Goal: Task Accomplishment & Management: Use online tool/utility

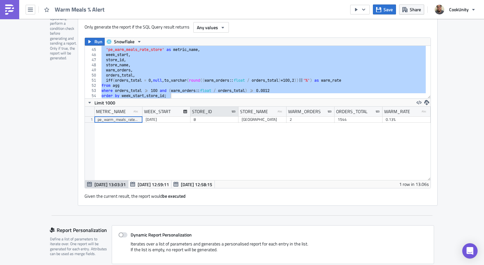
scroll to position [105, 0]
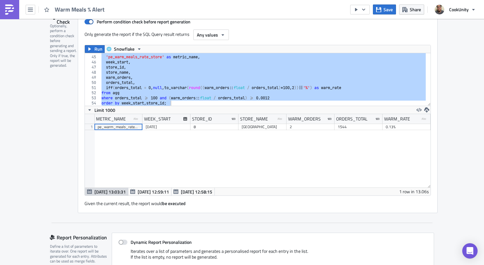
click at [339, 69] on div "select 'pe_warm_meals_rate_store' as metric_name , week_start , store_id , stor…" at bounding box center [263, 80] width 326 height 63
type textarea "store_id,"
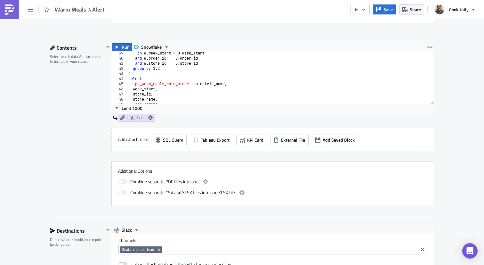
scroll to position [224, 0]
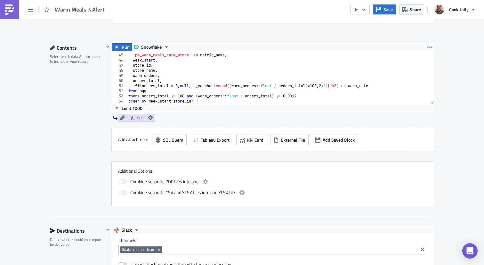
type textarea "where orders_total >= 100 and (warm_orders::float / orders_total) >= 0.0012"
click at [294, 95] on div "select 'pe_warm_meals_rate_store' as metric_name , week_start , store_id , stor…" at bounding box center [278, 78] width 302 height 63
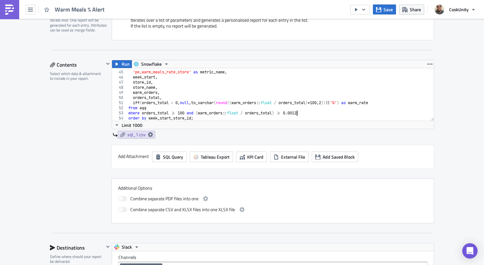
scroll to position [332, 0]
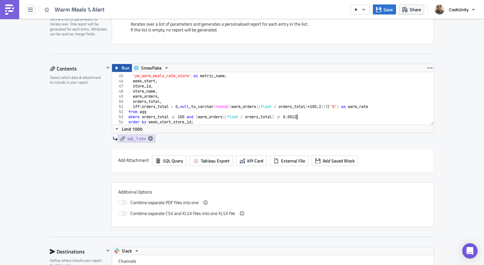
click at [122, 68] on span "Run" at bounding box center [126, 68] width 8 height 8
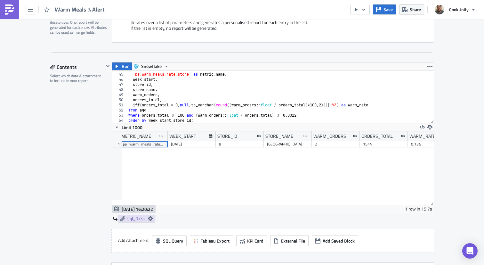
scroll to position [0, 0]
click at [384, 11] on span "Save" at bounding box center [388, 9] width 9 height 7
click at [73, 145] on div "Contents Select which data & attachment to include in your report." at bounding box center [77, 184] width 54 height 245
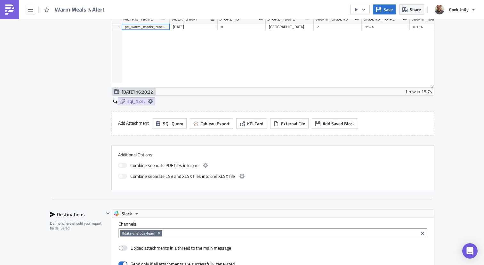
scroll to position [442, 0]
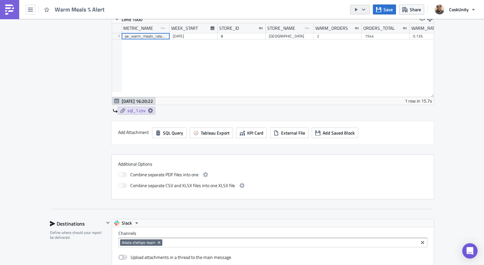
click at [365, 10] on icon "button" at bounding box center [363, 9] width 5 height 5
click at [370, 26] on div "Send Just to Me" at bounding box center [379, 25] width 50 height 6
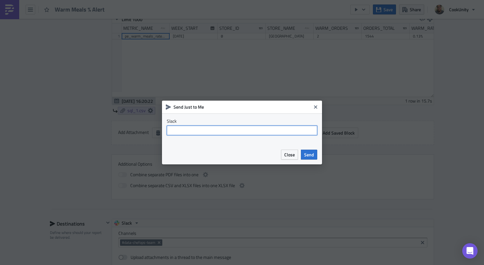
click at [210, 128] on input "text" at bounding box center [242, 130] width 150 height 10
type input "Paulo Oliveira"
click at [211, 127] on input "Paulo Oliveira" at bounding box center [242, 130] width 150 height 10
drag, startPoint x: 209, startPoint y: 130, endPoint x: 155, endPoint y: 128, distance: 54.4
click at [155, 128] on div "Send Just to Me Slack Paulo Oliveira Close Send" at bounding box center [242, 132] width 484 height 265
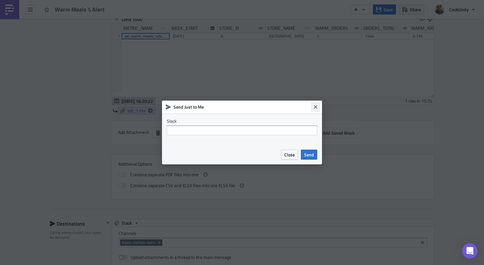
click at [316, 106] on icon "Close" at bounding box center [315, 106] width 5 height 5
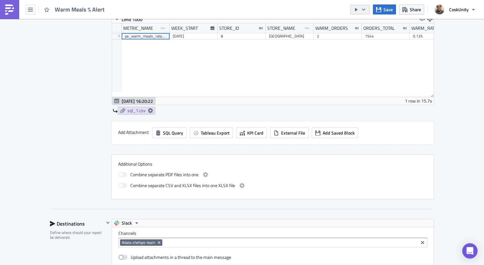
click at [365, 12] on icon "button" at bounding box center [363, 9] width 5 height 5
click at [90, 82] on div "Contents Select which data & attachment to include in your report." at bounding box center [77, 76] width 54 height 245
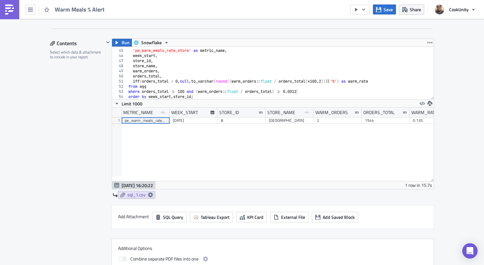
scroll to position [358, 0]
click at [75, 129] on div "Contents Select which data & attachment to include in your report." at bounding box center [77, 160] width 54 height 245
type textarea "orders_total,"
drag, startPoint x: 164, startPoint y: 75, endPoint x: 118, endPoint y: 76, distance: 45.5
click at [118, 76] on div "orders_total, 44 45 46 47 48 49 50 51 52 53 54 select 'pe_warm_meals_rate_store…" at bounding box center [273, 72] width 322 height 53
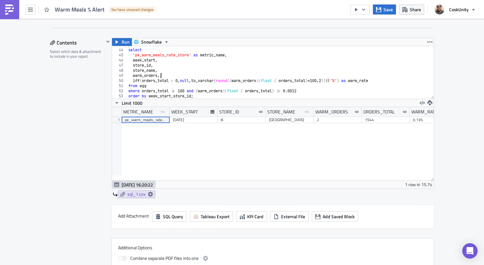
scroll to position [219, 0]
click at [163, 70] on div ") select 'pe_warm_meals_rate_store' as metric_name , week_start , store_id , st…" at bounding box center [278, 73] width 302 height 63
type textarea "store_name,"
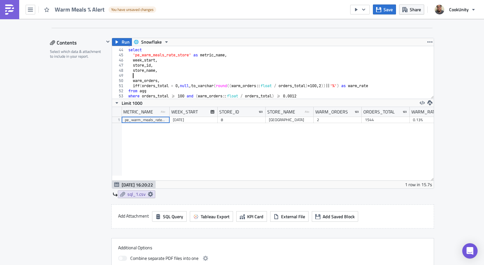
paste textarea "orders_total,"
click at [135, 76] on div ") select 'pe_warm_meals_rate_store' as metric_name , week_start , store_id , st…" at bounding box center [278, 73] width 302 height 63
click at [158, 77] on div ") select 'pe_warm_meals_rate_store' as metric_name , week_start , store_id , st…" at bounding box center [278, 73] width 302 height 63
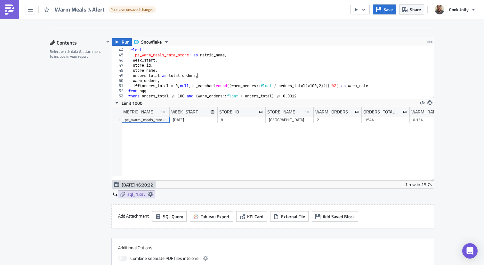
click at [156, 81] on div ") select 'pe_warm_meals_rate_store' as metric_name , week_start , store_id , st…" at bounding box center [278, 73] width 302 height 63
click at [380, 83] on div ") select 'pe_warm_meals_rate_store' as metric_name , week_start , store_id , st…" at bounding box center [278, 73] width 302 height 63
click at [380, 86] on div ") select 'pe_warm_meals_rate_store' as metric_name , week_start , store_id , st…" at bounding box center [278, 73] width 302 height 63
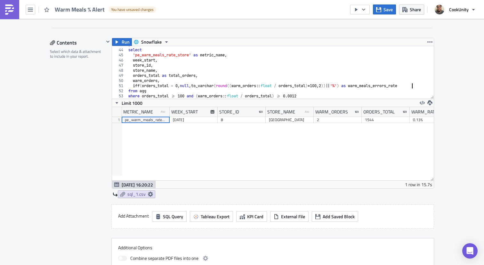
scroll to position [0, 23]
click at [143, 82] on div ") select 'pe_warm_meals_rate_store' as metric_name , week_start , store_id , st…" at bounding box center [278, 73] width 302 height 63
click at [170, 81] on div ") select 'pe_warm_meals_rate_store' as metric_name , week_start , store_id , st…" at bounding box center [278, 73] width 302 height 63
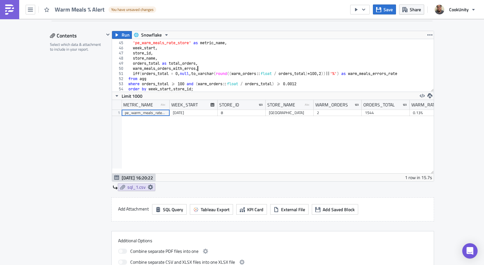
scroll to position [366, 0]
click at [391, 9] on span "Save" at bounding box center [388, 9] width 9 height 7
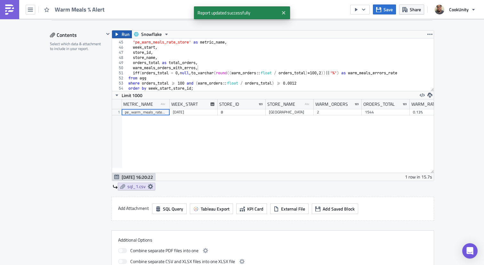
click at [117, 34] on icon "button" at bounding box center [116, 34] width 5 height 5
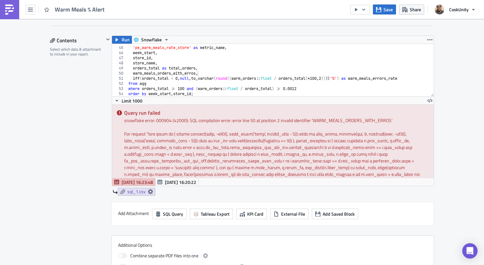
scroll to position [0, 5]
click at [208, 92] on div "select 'pe_warm_meals_rate_store' as metric_name , week_start , store_id , stor…" at bounding box center [278, 71] width 302 height 63
click at [132, 73] on div "select 'pe_warm_meals_rate_store' as metric_name , week_start , store_id , stor…" at bounding box center [278, 71] width 302 height 63
click at [131, 73] on div "select 'pe_warm_meals_rate_store' as metric_name , week_start , store_id , stor…" at bounding box center [278, 71] width 302 height 63
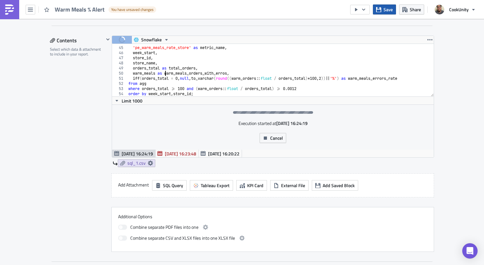
click at [385, 9] on span "Save" at bounding box center [388, 9] width 9 height 7
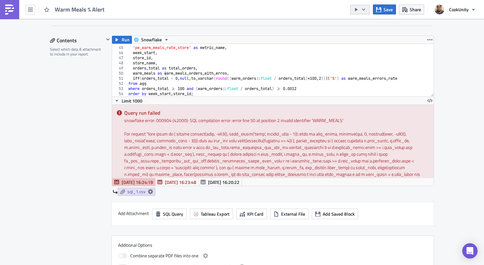
click at [360, 9] on button "button" at bounding box center [360, 10] width 20 height 10
click at [68, 118] on div "Contents Select which data & attachment to include in your report." at bounding box center [77, 158] width 54 height 245
click at [122, 40] on span "Run" at bounding box center [126, 40] width 8 height 8
click at [154, 74] on div "select 'pe_warm_meals_rate_store' as metric_name , week_start , store_id , stor…" at bounding box center [278, 71] width 302 height 63
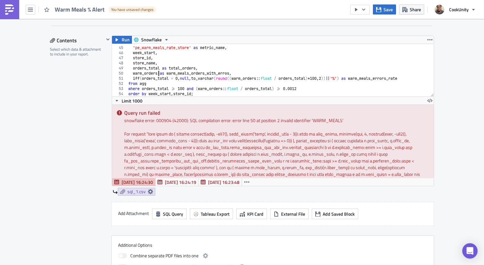
click at [114, 44] on div "44" at bounding box center [119, 42] width 15 height 5
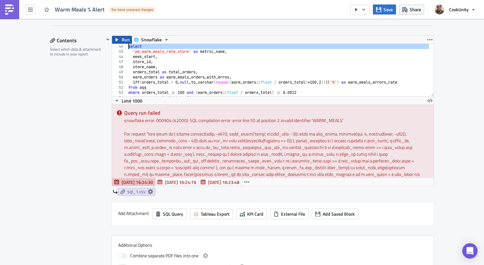
click at [118, 40] on button "Run" at bounding box center [122, 40] width 20 height 8
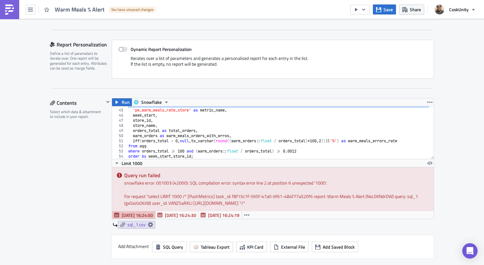
scroll to position [300, 0]
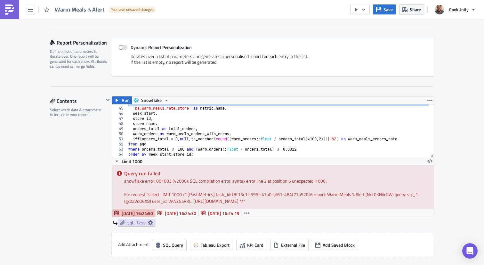
click at [201, 153] on div "select 'pe_warm_meals_rate_store' as metric_name , week_start , store_id , stor…" at bounding box center [278, 132] width 302 height 63
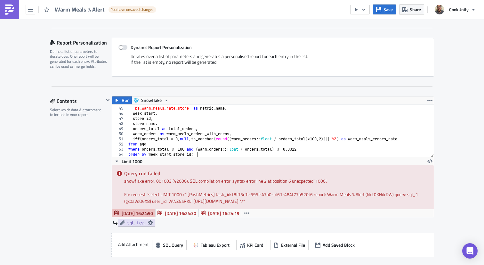
type textarea "where orders_total >= 100 and (warm_orders::float / orders_total) >= 0.0012 ord…"
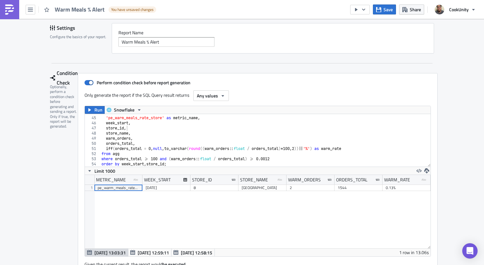
scroll to position [47, 0]
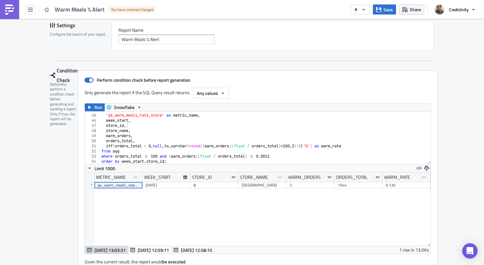
click at [168, 130] on div "select 'pe_warm_meals_rate_store' as metric_name , week_start , store_id , stor…" at bounding box center [263, 139] width 326 height 63
type textarea "where orders_total >= 100 and (warm_orders::float / orders_total) >= 0.0012 ord…"
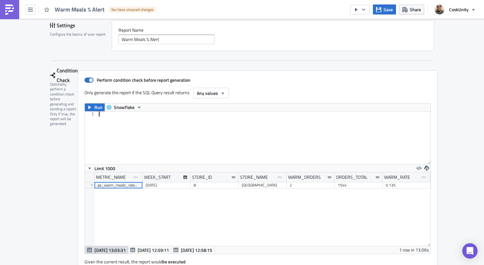
paste textarea "order by week_start, store_id;"
type textarea "order by week_start, store_id;"
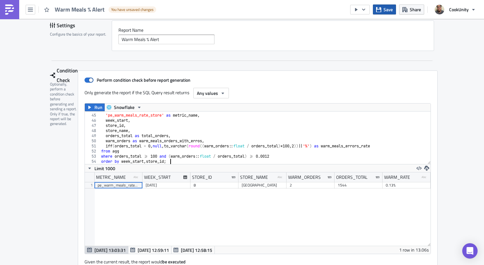
click at [383, 10] on button "Save" at bounding box center [384, 9] width 23 height 10
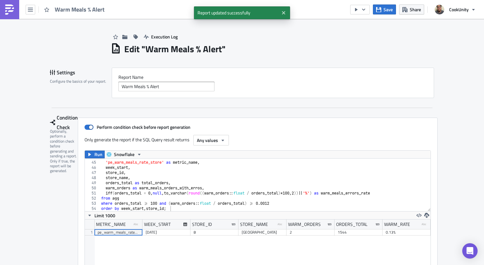
scroll to position [35, 0]
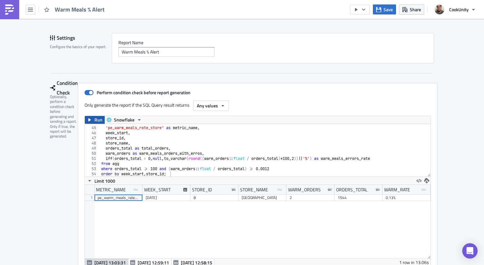
click at [94, 122] on span "Run" at bounding box center [98, 120] width 8 height 8
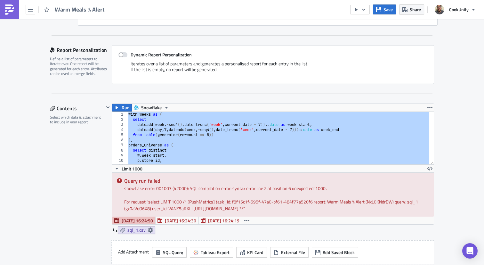
scroll to position [293, 0]
click at [118, 108] on button "Run" at bounding box center [122, 108] width 20 height 8
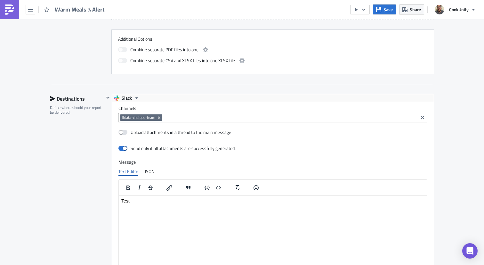
scroll to position [667, 0]
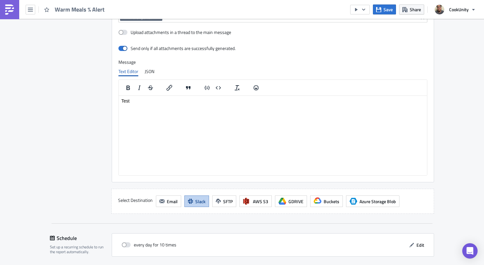
click at [135, 106] on html "Test" at bounding box center [273, 101] width 308 height 10
click at [138, 104] on html "Test" at bounding box center [273, 101] width 308 height 10
drag, startPoint x: 138, startPoint y: 102, endPoint x: 115, endPoint y: 100, distance: 23.5
click at [119, 100] on html "Test" at bounding box center [273, 101] width 308 height 10
click at [252, 87] on icon "Emojis" at bounding box center [256, 88] width 8 height 8
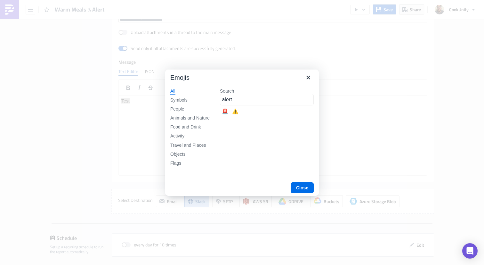
type input "alert"
click at [227, 112] on div "🚨" at bounding box center [225, 112] width 8 height 8
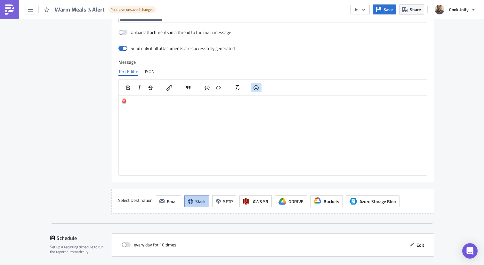
click at [252, 90] on icon "Emojis" at bounding box center [256, 88] width 8 height 8
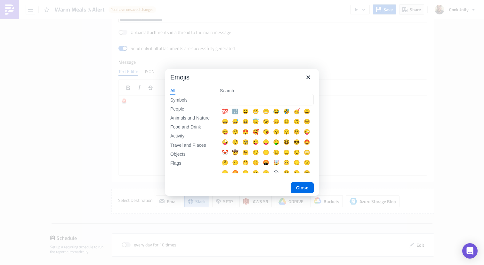
click at [249, 97] on input "Search" at bounding box center [267, 100] width 94 height 12
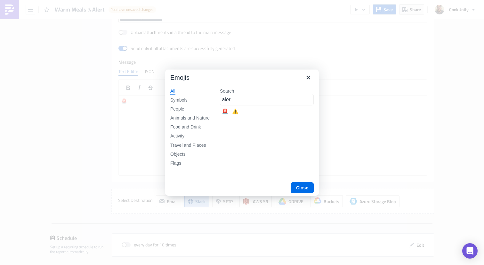
type input "aler"
click at [226, 111] on div "🚨" at bounding box center [225, 112] width 8 height 8
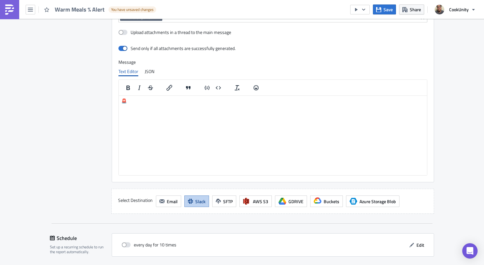
click at [228, 106] on html "🚨" at bounding box center [273, 101] width 308 height 10
click at [255, 91] on icon "Emojis" at bounding box center [256, 88] width 8 height 8
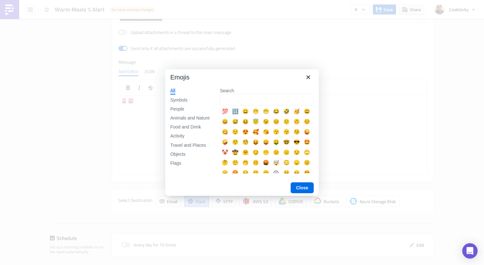
click at [131, 103] on div at bounding box center [242, 132] width 484 height 265
click at [310, 75] on icon "Close" at bounding box center [308, 77] width 8 height 8
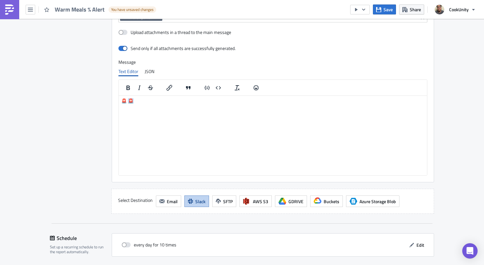
click at [133, 103] on p "🚨 🚨" at bounding box center [272, 100] width 303 height 5
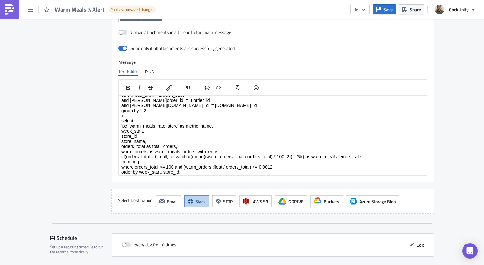
scroll to position [0, 0]
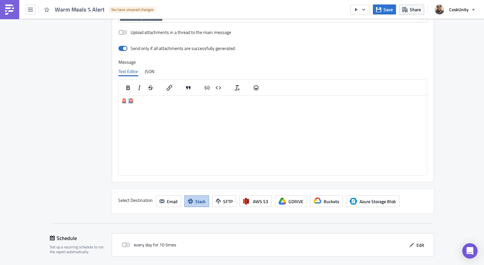
drag, startPoint x: 133, startPoint y: 103, endPoint x: 128, endPoint y: 103, distance: 5.1
click at [128, 103] on p "🚨 🚨" at bounding box center [272, 100] width 303 height 5
copy p "🚨 🚨"
click at [134, 102] on p "🚨 🚨🚨" at bounding box center [272, 100] width 303 height 5
click at [128, 101] on p "🚨 🚨🚨" at bounding box center [272, 100] width 303 height 5
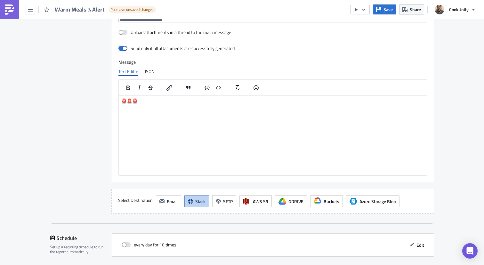
click at [144, 100] on p "🚨🚨🚨" at bounding box center [272, 100] width 303 height 5
click at [378, 11] on icon "button" at bounding box center [378, 9] width 5 height 5
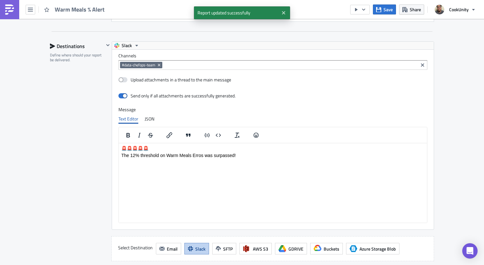
scroll to position [617, 0]
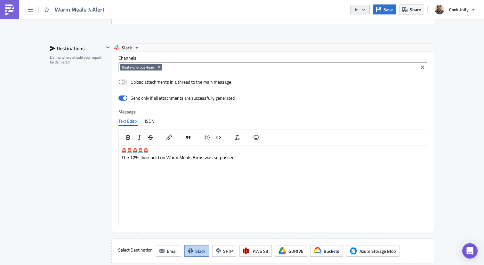
click at [365, 9] on icon "button" at bounding box center [363, 9] width 3 height 2
click at [368, 37] on div "Run Report" at bounding box center [379, 35] width 50 height 6
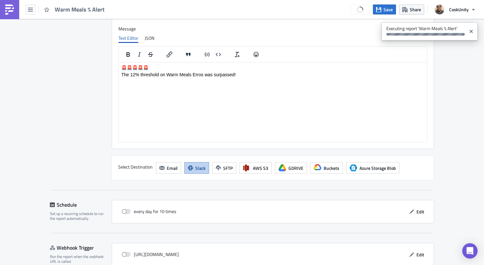
scroll to position [733, 0]
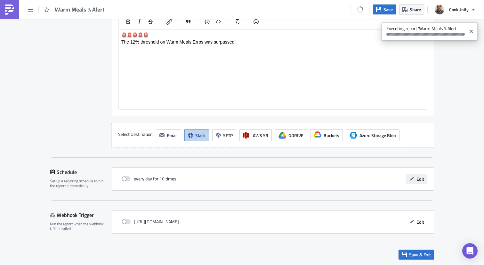
click at [417, 177] on span "Edit" at bounding box center [421, 178] width 8 height 7
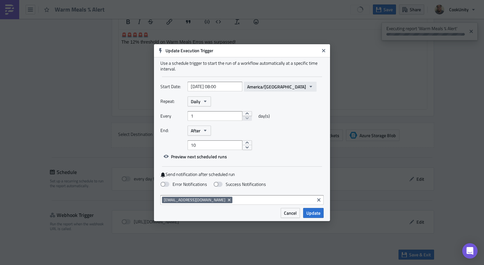
click at [257, 88] on span "America/Recife" at bounding box center [276, 86] width 59 height 7
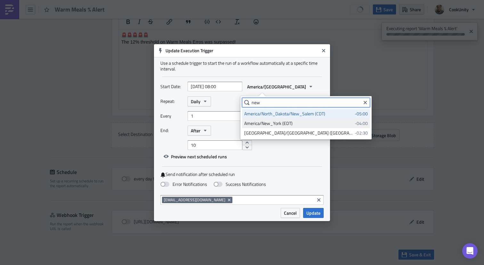
type input "new"
click at [281, 120] on div "America/New_York (EDT)" at bounding box center [298, 123] width 108 height 6
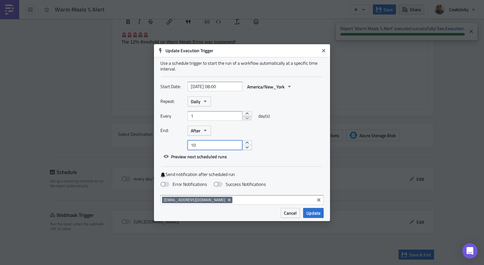
click at [209, 142] on input "10" at bounding box center [215, 145] width 55 height 10
type input "1"
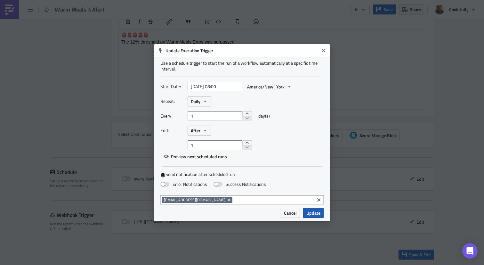
click at [314, 212] on span "Update" at bounding box center [313, 212] width 14 height 7
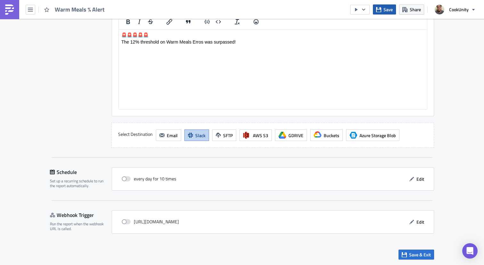
click at [386, 9] on span "Save" at bounding box center [388, 9] width 9 height 7
click at [387, 9] on span "Save" at bounding box center [388, 9] width 9 height 7
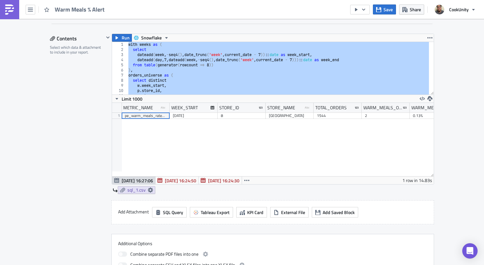
scroll to position [356, 0]
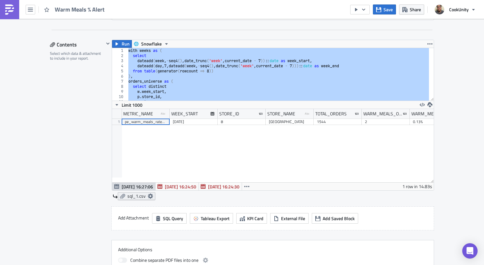
click at [149, 198] on icon at bounding box center [150, 195] width 5 height 5
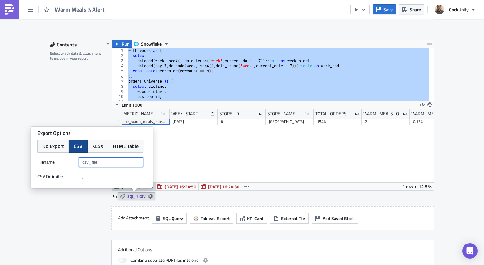
click at [98, 160] on input "text" at bounding box center [111, 162] width 64 height 10
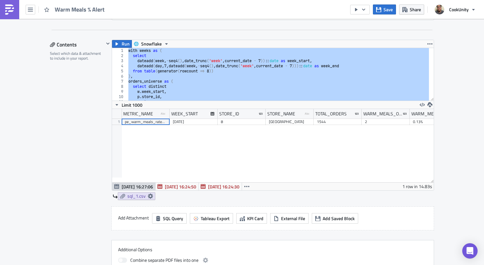
click at [73, 216] on div "Contents Select which data & attachment to include in your report." at bounding box center [77, 162] width 54 height 245
click at [120, 197] on icon at bounding box center [122, 196] width 5 height 5
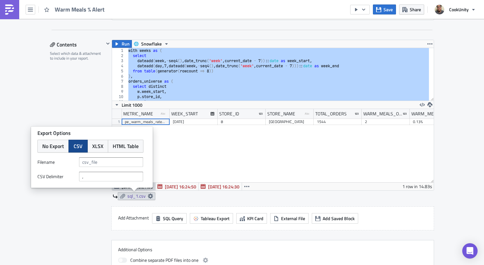
click at [89, 205] on div "Contents Select which data & attachment to include in your report." at bounding box center [77, 162] width 54 height 245
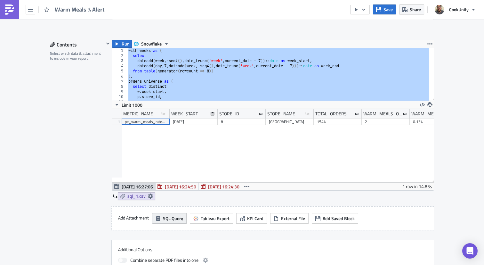
click at [156, 217] on icon "button" at bounding box center [158, 218] width 4 height 5
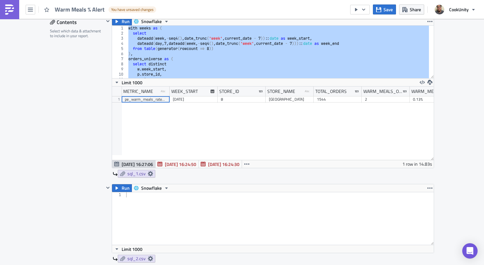
scroll to position [399, 0]
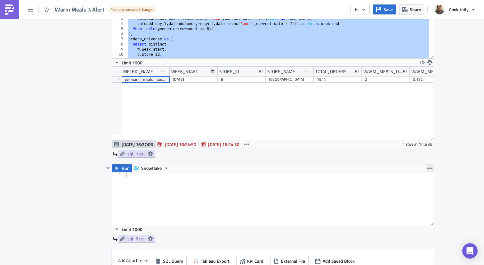
click at [431, 169] on button "button" at bounding box center [430, 168] width 8 height 8
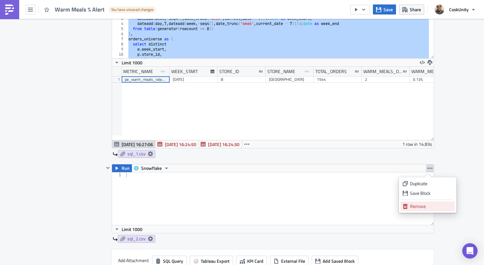
click at [416, 208] on div "Remove" at bounding box center [431, 206] width 43 height 6
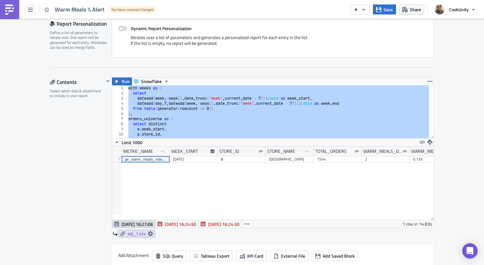
scroll to position [318, 0]
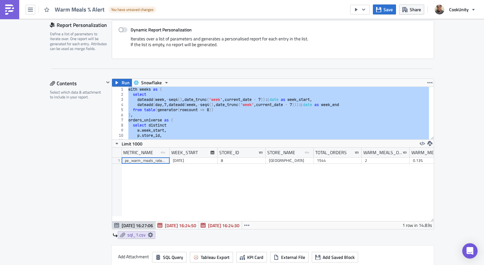
click at [461, 150] on div "Execution Log Edit " Warm Meals % Alert " Draft Settings Configure the basics o…" at bounding box center [242, 190] width 484 height 979
click at [163, 232] on div "sql_1.csv" at bounding box center [273, 235] width 321 height 8
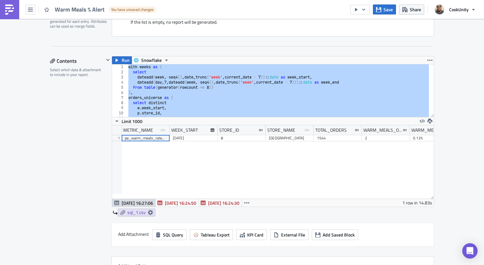
scroll to position [338, 0]
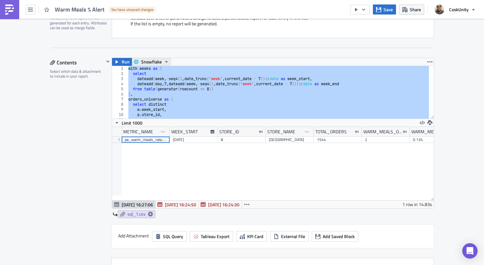
click at [167, 65] on button "Snowflake" at bounding box center [152, 62] width 40 height 8
click at [166, 64] on button "Snowflake" at bounding box center [152, 62] width 40 height 8
click at [428, 64] on icon "button" at bounding box center [429, 61] width 5 height 5
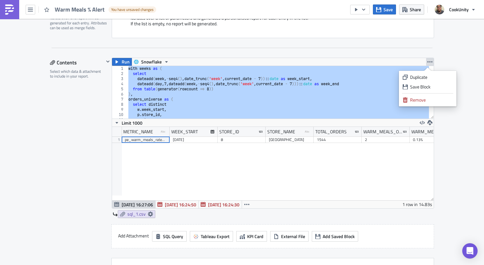
click at [78, 190] on div "Contents Select which data & attachment to include in your report." at bounding box center [77, 180] width 54 height 245
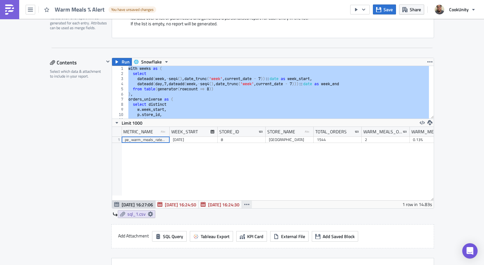
click at [242, 205] on button "button" at bounding box center [247, 204] width 10 height 8
click at [265, 221] on div "Run Snowflake where orders_total >= 100 and (warm_orders::float / orders_total)…" at bounding box center [269, 141] width 330 height 166
click at [71, 177] on div "Contents Select which data & attachment to include in your report." at bounding box center [77, 180] width 54 height 245
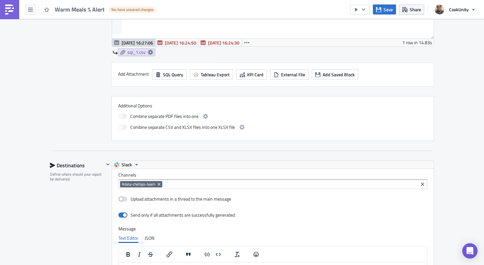
scroll to position [524, 0]
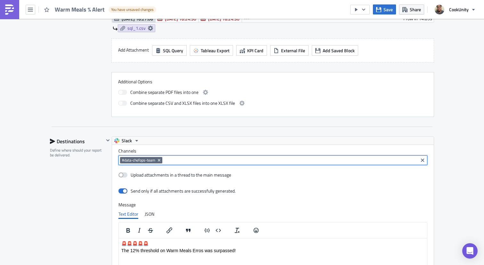
click at [180, 163] on input at bounding box center [290, 160] width 253 height 6
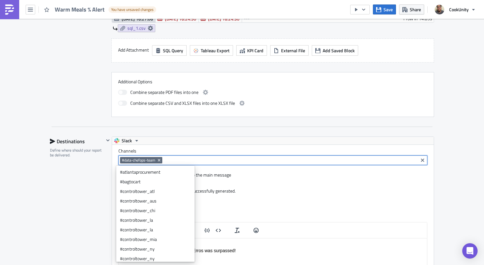
paste input "warm-meal-complaints"
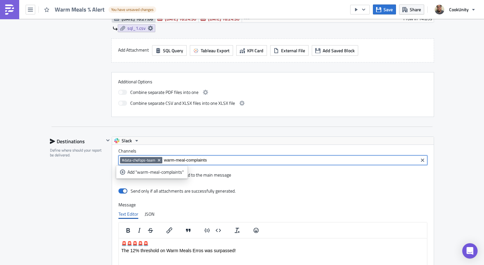
type input "warm-meal-complaints"
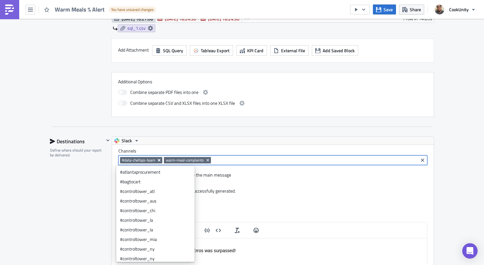
click at [157, 160] on icon "Remove Tag" at bounding box center [159, 160] width 5 height 5
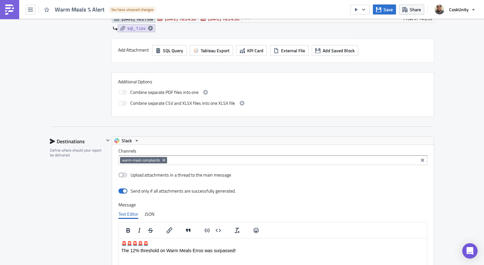
click at [100, 183] on div "Destinations Define where should your report be delivered." at bounding box center [77, 246] width 54 height 220
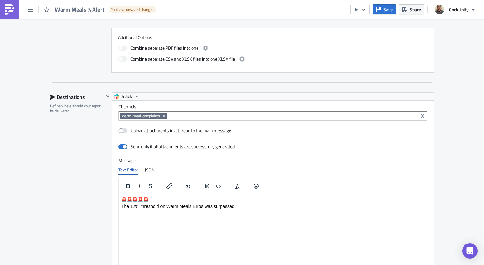
scroll to position [578, 0]
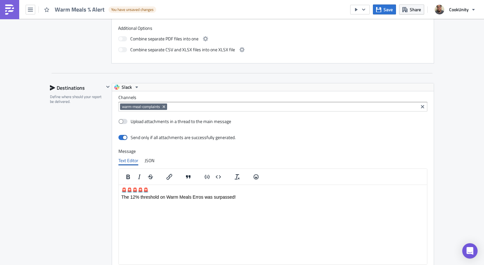
click at [204, 198] on p "The 12% threshold on Warm Meals Erros was surpassed!" at bounding box center [272, 196] width 303 height 5
drag, startPoint x: 122, startPoint y: 198, endPoint x: 250, endPoint y: 200, distance: 128.4
click at [250, 199] on p "The 12% threshold on Warm Meals Error was surpassed!" at bounding box center [272, 196] width 303 height 5
click at [141, 190] on p "🚨🚨🚨🚨🚨" at bounding box center [272, 189] width 303 height 5
click at [126, 190] on p "🚨The 12% threshold on Warm Meals Error was surpassed! 🚨" at bounding box center [272, 189] width 303 height 5
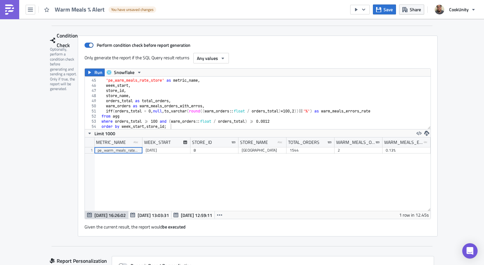
scroll to position [149, 0]
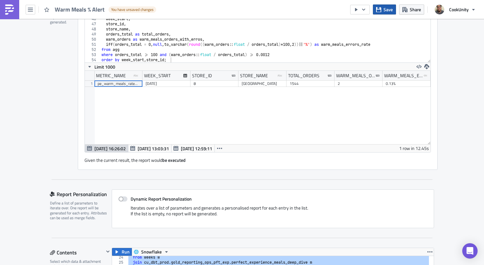
click at [385, 11] on span "Save" at bounding box center [388, 9] width 9 height 7
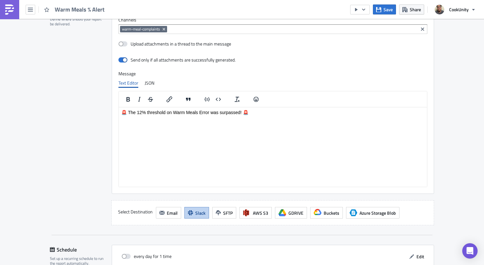
scroll to position [660, 0]
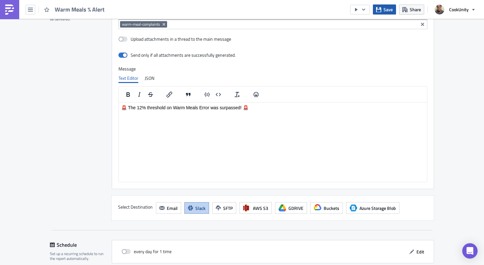
click at [386, 7] on span "Save" at bounding box center [388, 9] width 9 height 7
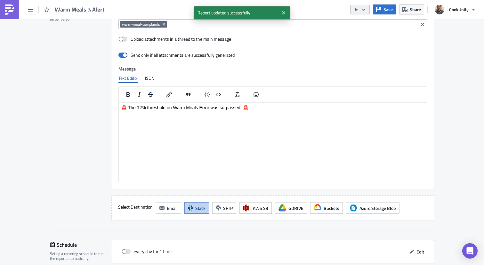
click at [369, 9] on button "button" at bounding box center [360, 10] width 20 height 10
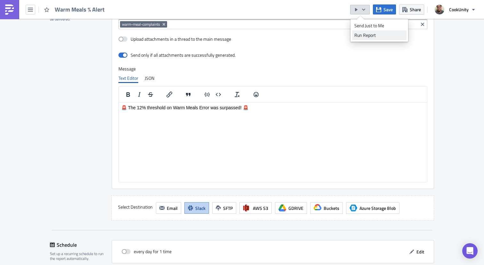
click at [360, 35] on div "Run Report" at bounding box center [379, 35] width 50 height 6
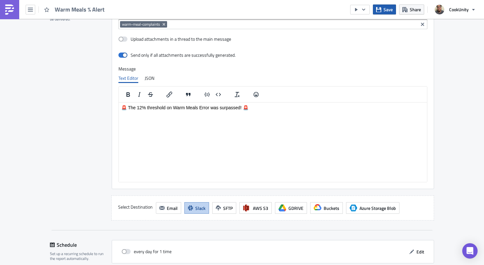
click at [376, 10] on icon "button" at bounding box center [378, 9] width 5 height 5
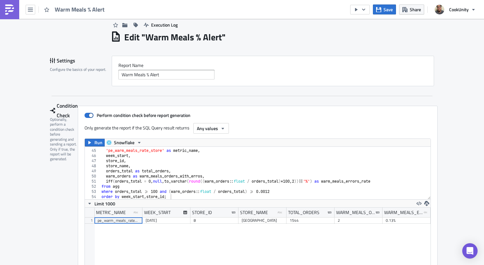
scroll to position [0, 0]
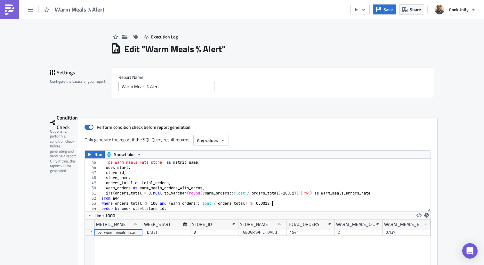
click at [269, 205] on div "select 'pe_warm_meals_rate_store' as metric_name , week_start , store_id , stor…" at bounding box center [263, 184] width 326 height 58
type textarea "where orders_total >= 100 and (warm_orders::float / orders_total) >= 0.12"
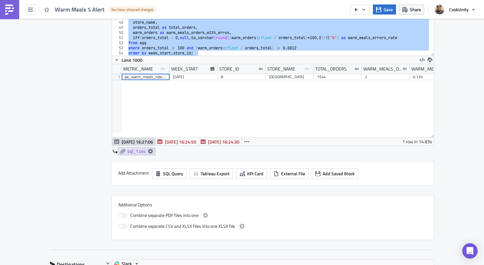
scroll to position [338, 0]
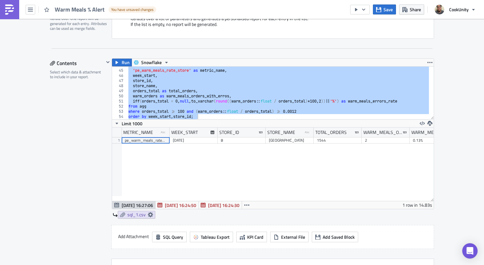
click at [295, 113] on div "select 'pe_warm_meals_rate_store' as metric_name , week_start , store_id , stor…" at bounding box center [278, 94] width 302 height 63
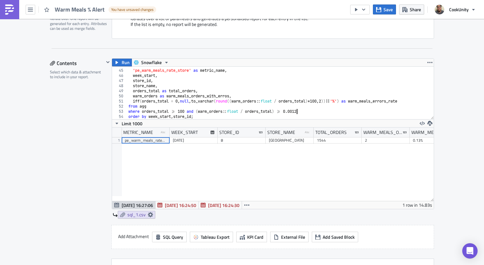
type textarea "where orders_total >= 100 and (warm_orders::float / orders_total) >= 0.12"
click at [461, 75] on div "Execution Log Edit " Warm Meals % Alert " Draft Settings Configure the basics o…" at bounding box center [242, 170] width 484 height 979
click at [387, 12] on span "Save" at bounding box center [388, 9] width 9 height 7
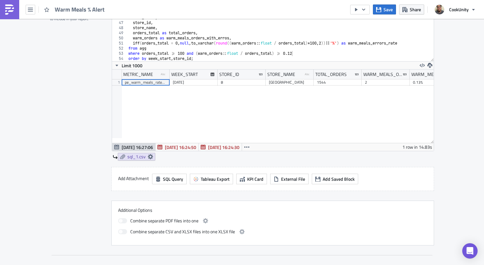
scroll to position [399, 0]
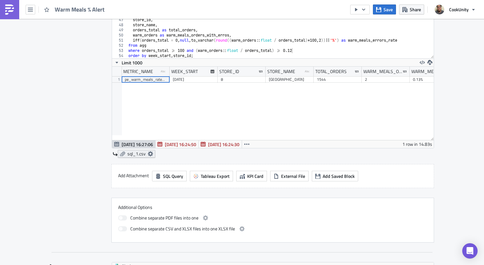
click at [150, 154] on icon at bounding box center [150, 153] width 5 height 5
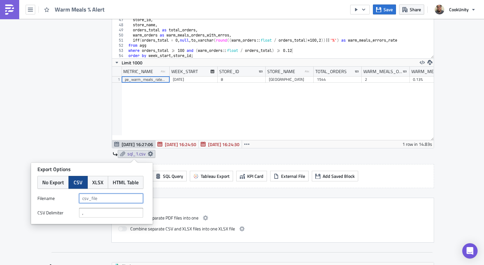
click at [93, 196] on input "text" at bounding box center [111, 198] width 64 height 10
type input "warm_meals_%"
click at [66, 125] on div "Contents Select which data & attachment to include in your report." at bounding box center [77, 119] width 54 height 245
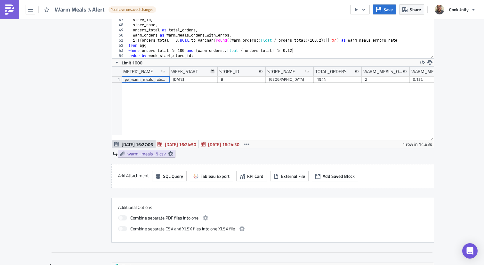
click at [383, 15] on div "Save Share CookUnity" at bounding box center [414, 9] width 129 height 19
click at [380, 12] on button "Save" at bounding box center [384, 9] width 23 height 10
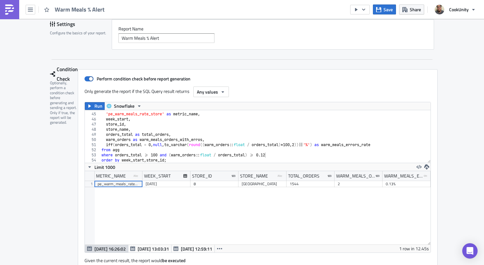
scroll to position [54, 0]
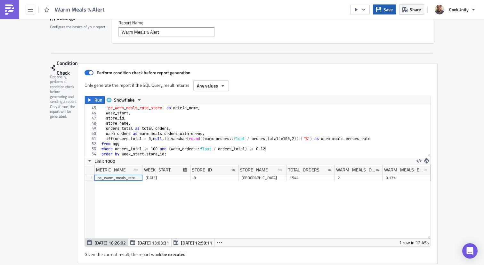
click at [392, 13] on button "Save" at bounding box center [384, 9] width 23 height 10
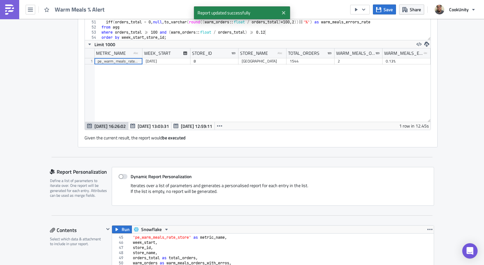
scroll to position [61, 0]
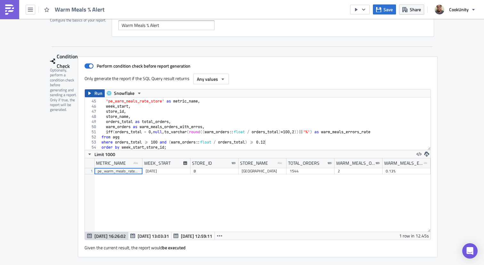
click at [94, 91] on span "Run" at bounding box center [98, 93] width 8 height 8
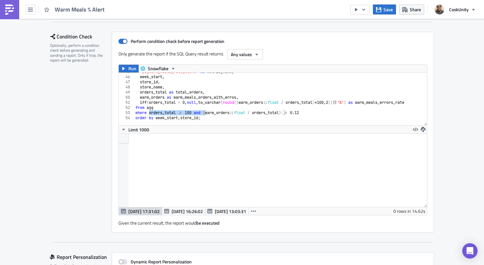
scroll to position [73, 308]
drag, startPoint x: 148, startPoint y: 119, endPoint x: 201, endPoint y: 114, distance: 53.4
click at [201, 114] on div "where orders_total >= 100 and (warm_orders::float / orders_total) >= 0.12 45 46…" at bounding box center [273, 99] width 308 height 53
click at [201, 114] on div "'pe_warm_meals_rate_store' as metric_name , week_start , store_id , store_name …" at bounding box center [281, 98] width 295 height 58
type textarea "where (warm_orders::float / orders_total) >= 0.12"
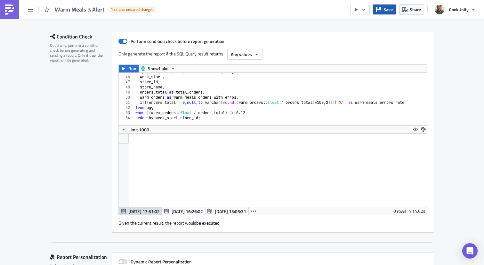
click at [394, 13] on button "Save" at bounding box center [384, 9] width 23 height 10
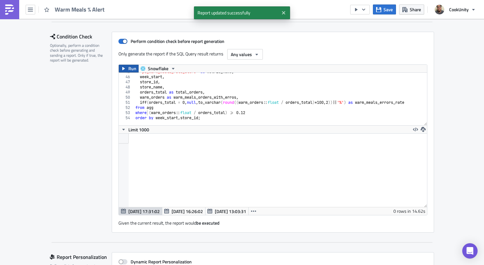
click at [124, 66] on button "Run" at bounding box center [129, 69] width 20 height 8
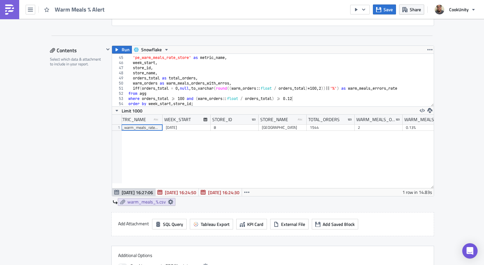
scroll to position [335, 0]
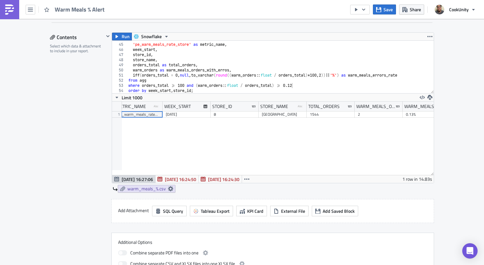
click at [197, 85] on div "select 'pe_warm_meals_rate_store' as metric_name , week_start , store_id , stor…" at bounding box center [278, 68] width 302 height 63
type textarea "where (warm_orders::float / orders_total) >= 0.12"
click at [385, 8] on span "Save" at bounding box center [388, 9] width 9 height 7
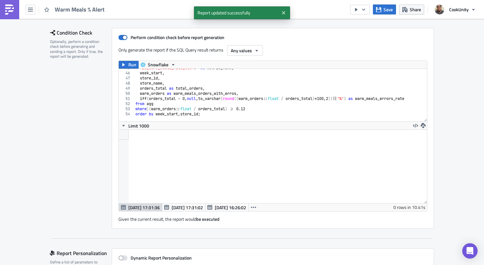
scroll to position [86, 0]
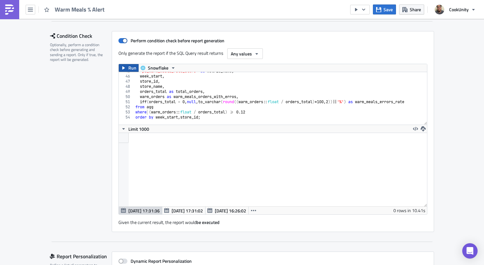
click at [128, 66] on span "Run" at bounding box center [132, 68] width 8 height 8
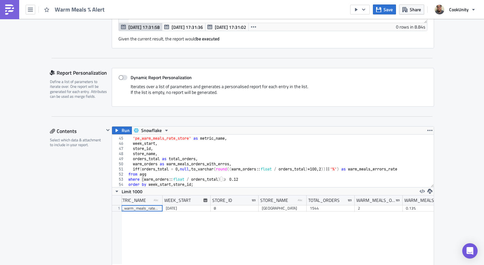
scroll to position [279, 0]
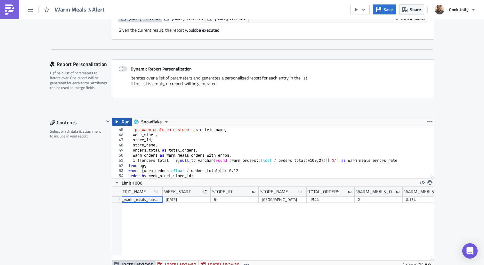
click at [117, 121] on button "Run" at bounding box center [122, 122] width 20 height 8
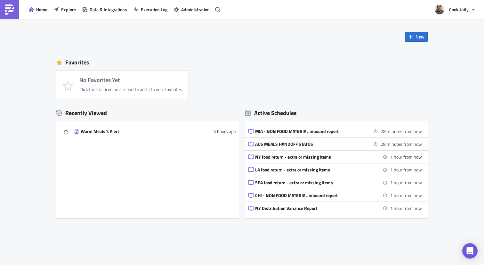
click at [372, 43] on div "New Favorites No Favorites Yet Click the star icon on a report to add it to you…" at bounding box center [242, 118] width 384 height 199
click at [124, 131] on div "Warm Meals % Alert" at bounding box center [137, 131] width 112 height 6
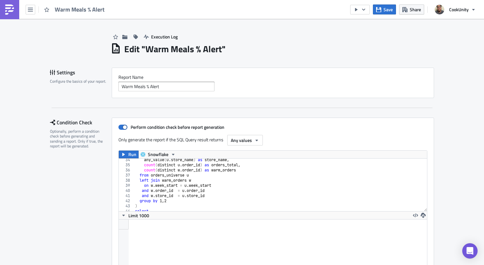
scroll to position [229, 0]
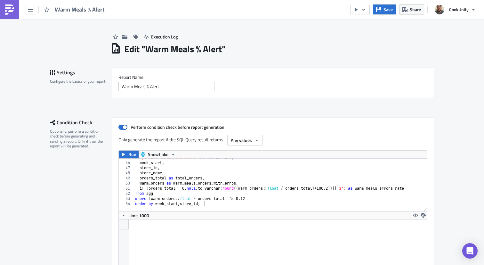
click at [242, 199] on div "'pe_warm_meals_rate_store' as metric_name , week_start , store_id , store_name …" at bounding box center [281, 184] width 295 height 58
type textarea "where (warm_orders::float / orders_total) >= 0.0012"
click at [382, 13] on button "Save" at bounding box center [384, 9] width 23 height 10
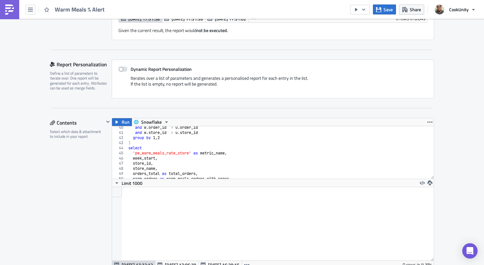
scroll to position [224, 0]
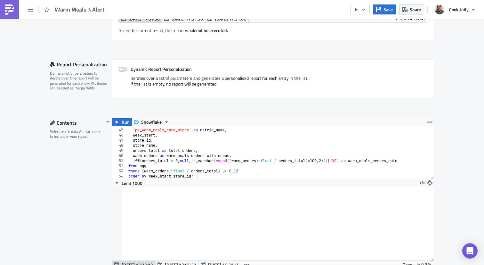
click at [235, 171] on div "select 'pe_warm_meals_rate_store' as metric_name , week_start , store_id , stor…" at bounding box center [278, 153] width 302 height 63
type textarea "where (warm_orders::float / orders_total) >= 0.0012"
click at [384, 8] on span "Save" at bounding box center [388, 9] width 9 height 7
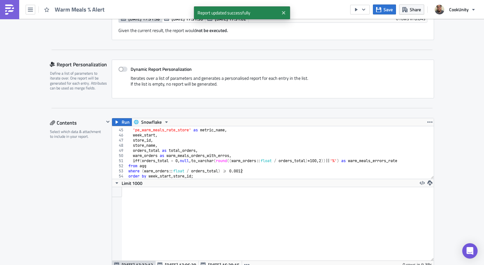
scroll to position [16, 0]
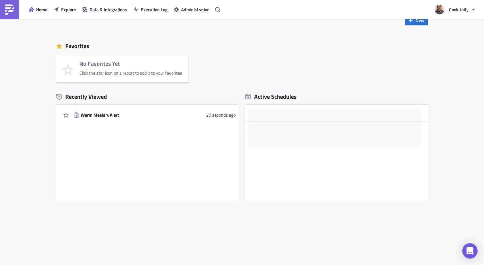
click at [27, 112] on div "New Favorites No Favorites Yet Click the star icon on a report to add it to you…" at bounding box center [242, 134] width 484 height 263
